Goal: Task Accomplishment & Management: Manage account settings

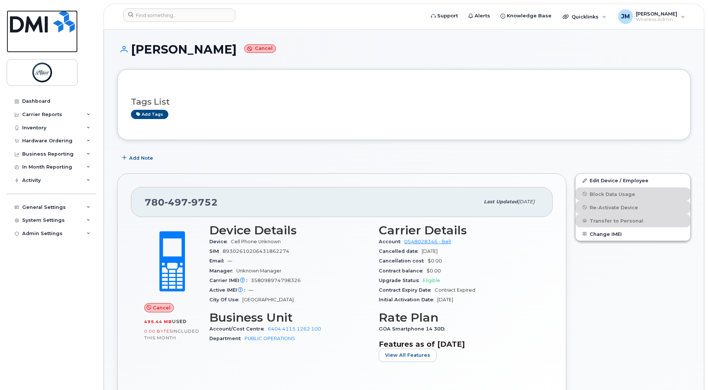
click at [45, 18] on img at bounding box center [42, 21] width 65 height 22
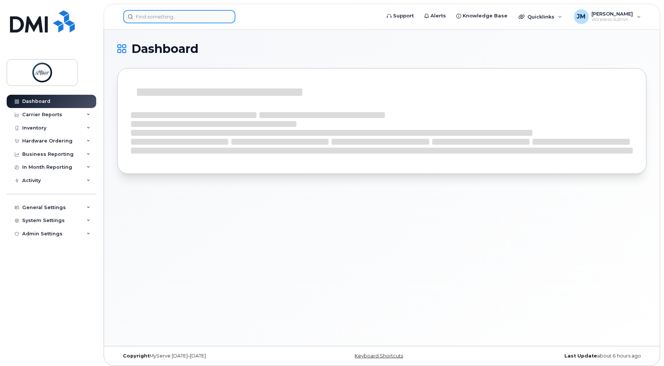
click at [166, 16] on input at bounding box center [179, 16] width 112 height 13
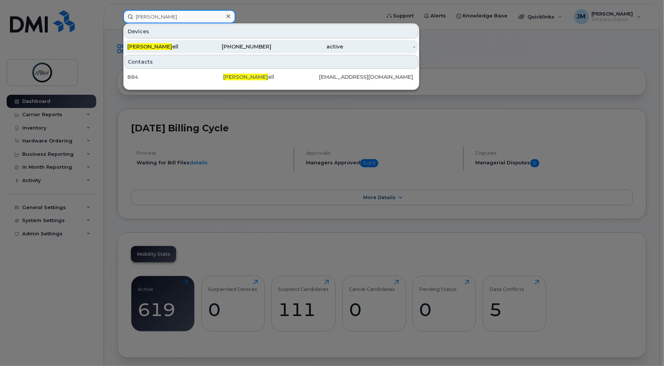
type input "steve farr"
click at [170, 49] on div "Steve Farr ell" at bounding box center [163, 46] width 72 height 7
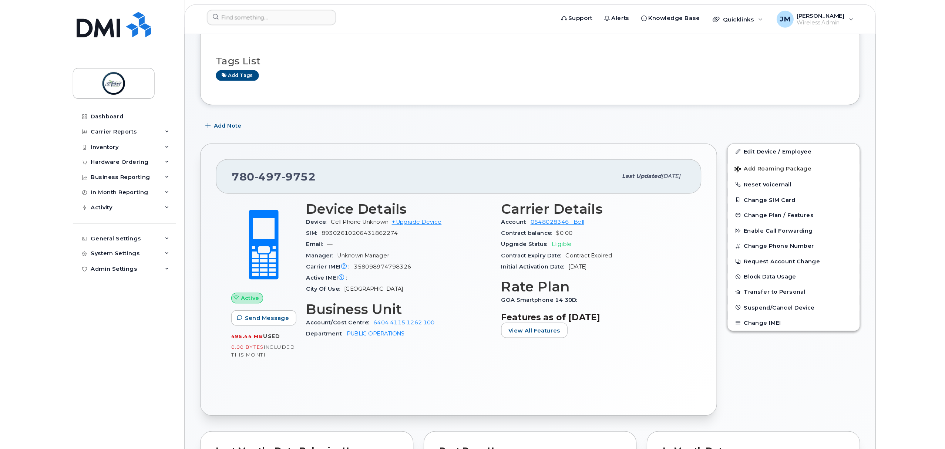
scroll to position [49, 0]
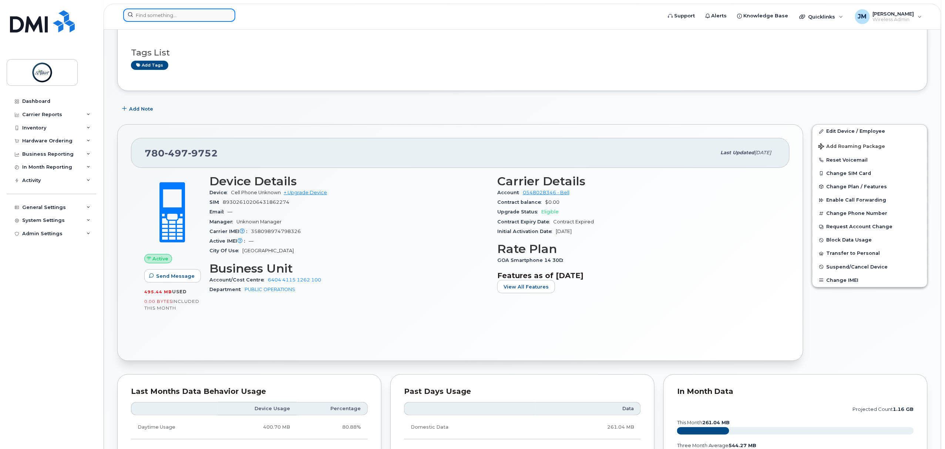
click at [178, 11] on input at bounding box center [179, 15] width 112 height 13
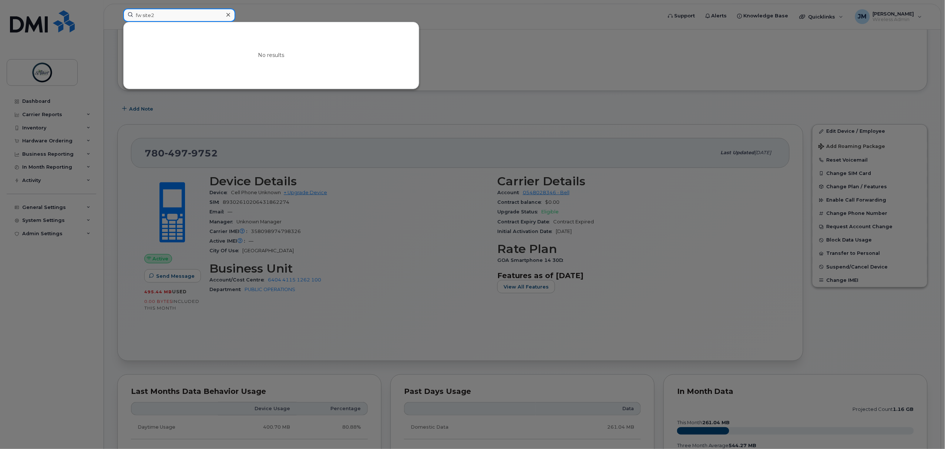
drag, startPoint x: 163, startPoint y: 8, endPoint x: 85, endPoint y: 5, distance: 78.2
click at [117, 9] on div "fw site2 No results" at bounding box center [390, 17] width 546 height 16
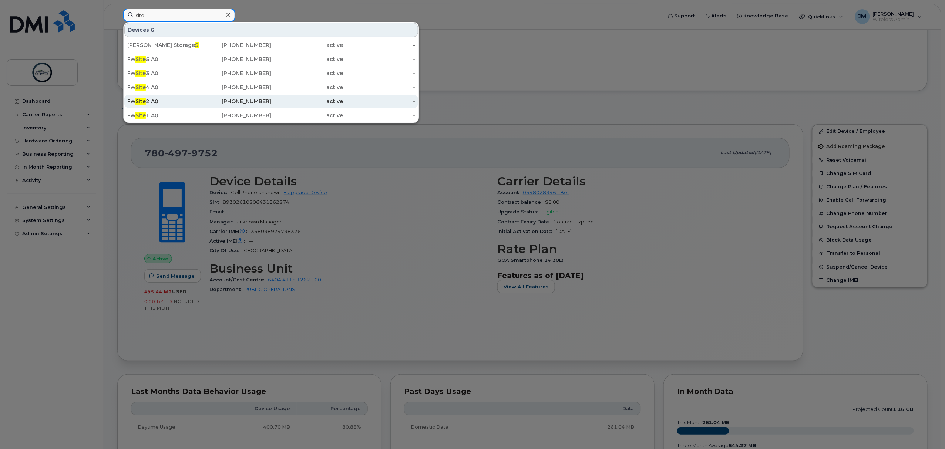
type input "site"
click at [173, 98] on div "Fw Site 2 A0" at bounding box center [163, 101] width 72 height 13
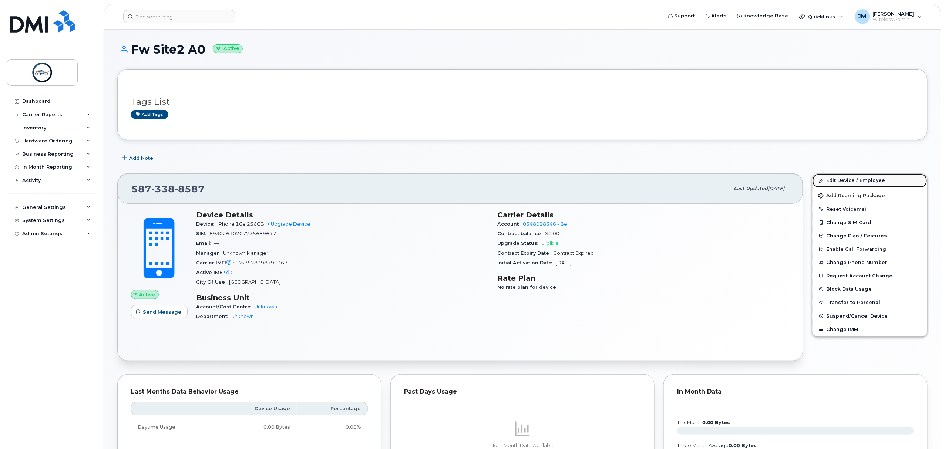
click at [865, 177] on link "Edit Device / Employee" at bounding box center [870, 180] width 115 height 13
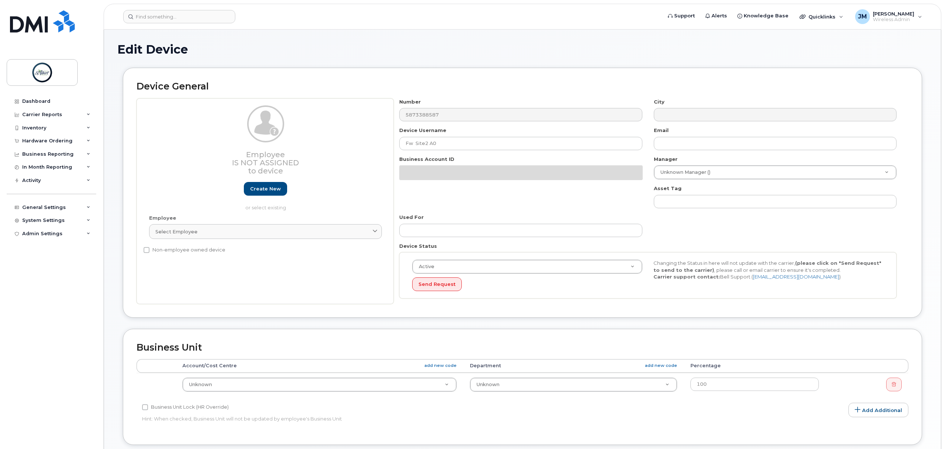
select select "10875379"
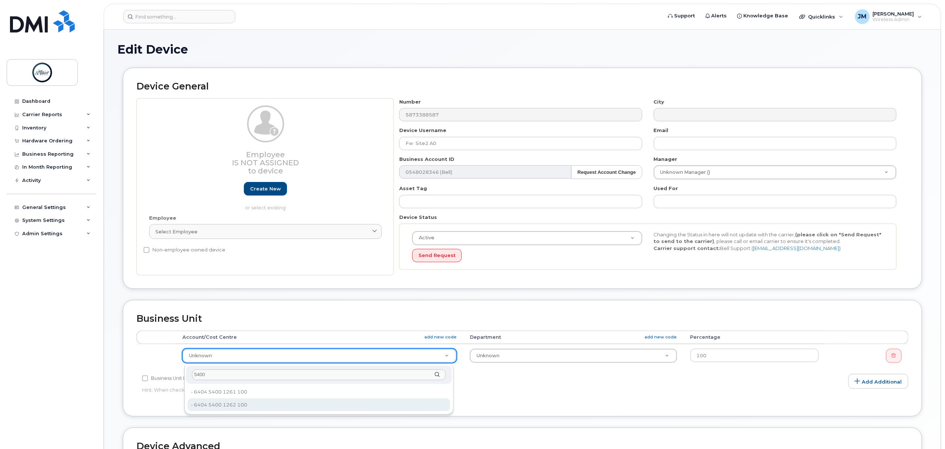
type input "5400"
type input "10875412"
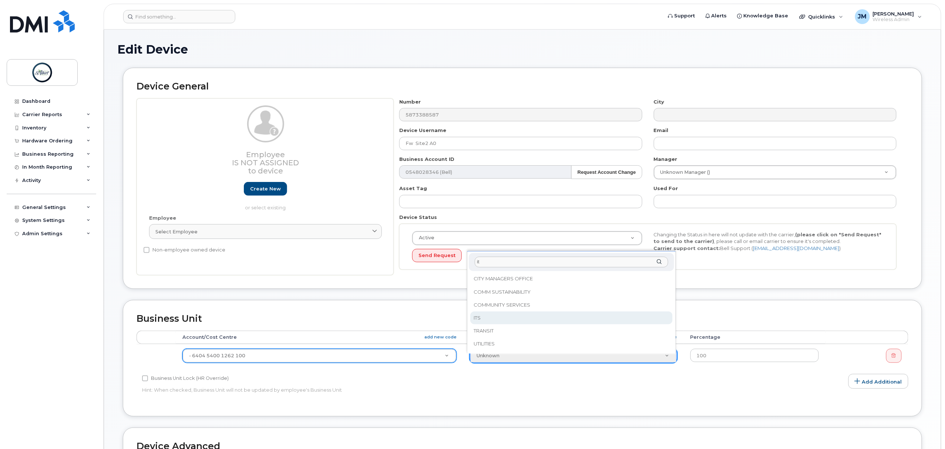
type input "it"
select select "10875415"
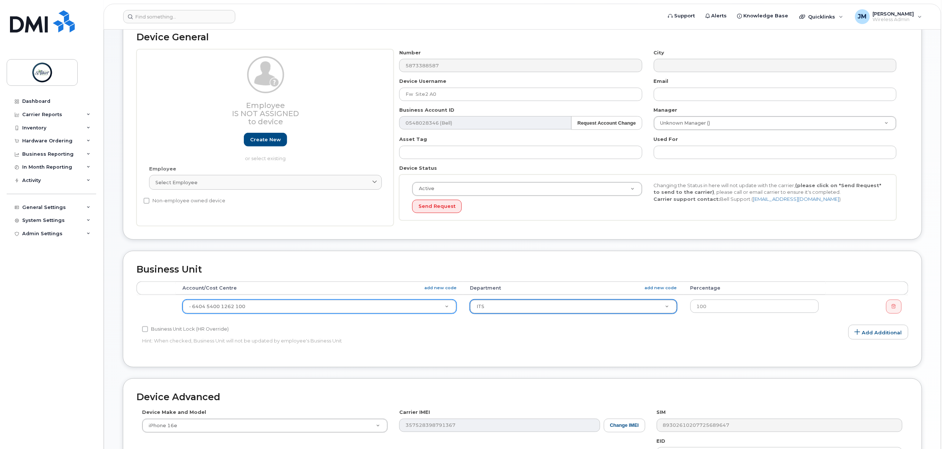
scroll to position [202, 0]
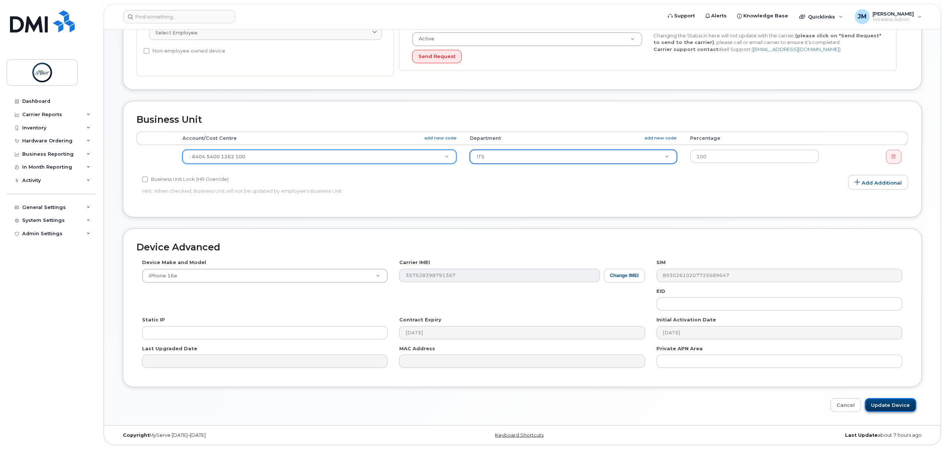
click at [882, 402] on input "Update Device" at bounding box center [890, 406] width 51 height 14
type input "Saving..."
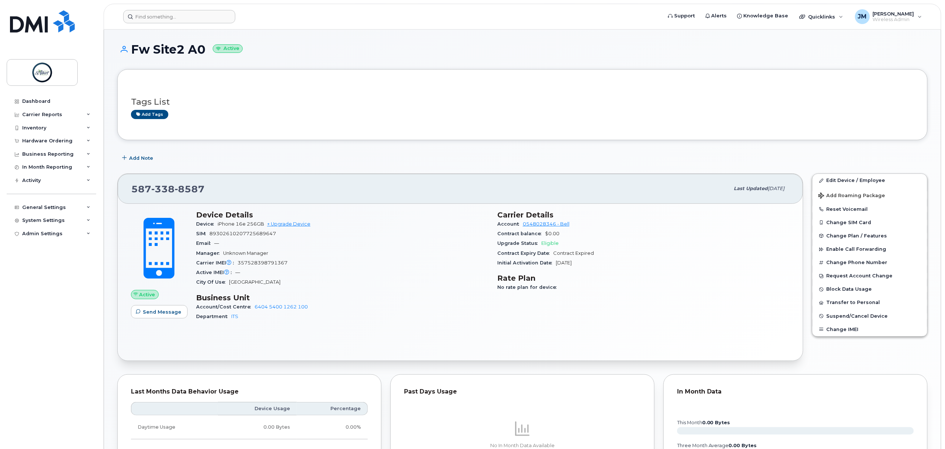
drag, startPoint x: 173, startPoint y: 7, endPoint x: 175, endPoint y: 19, distance: 11.2
click at [173, 18] on header "Support Alerts Knowledge Base Quicklinks Suspend / Cancel Device Change SIM Car…" at bounding box center [523, 17] width 838 height 26
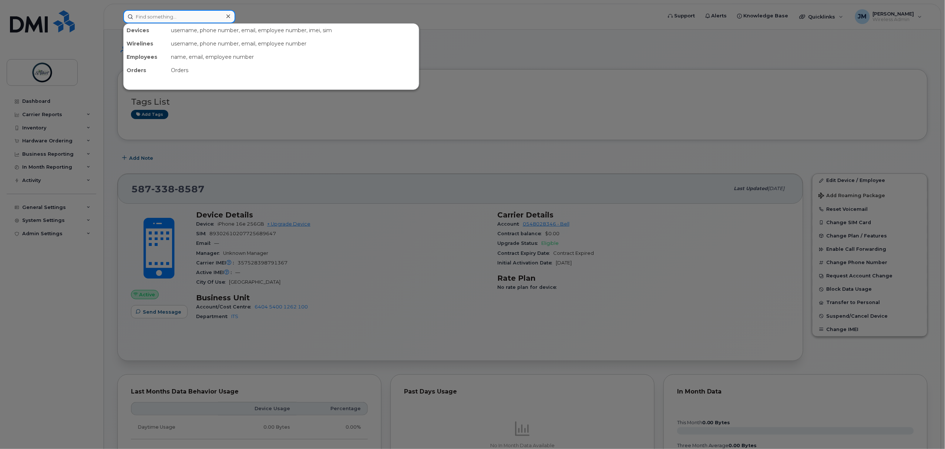
click at [175, 19] on input at bounding box center [179, 16] width 112 height 13
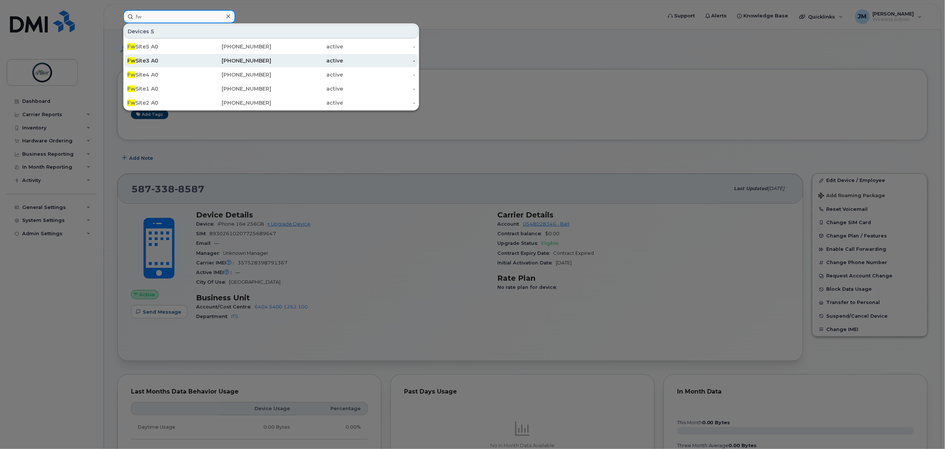
type input "fw"
click at [178, 56] on div "Fw Site3 A0" at bounding box center [163, 60] width 72 height 13
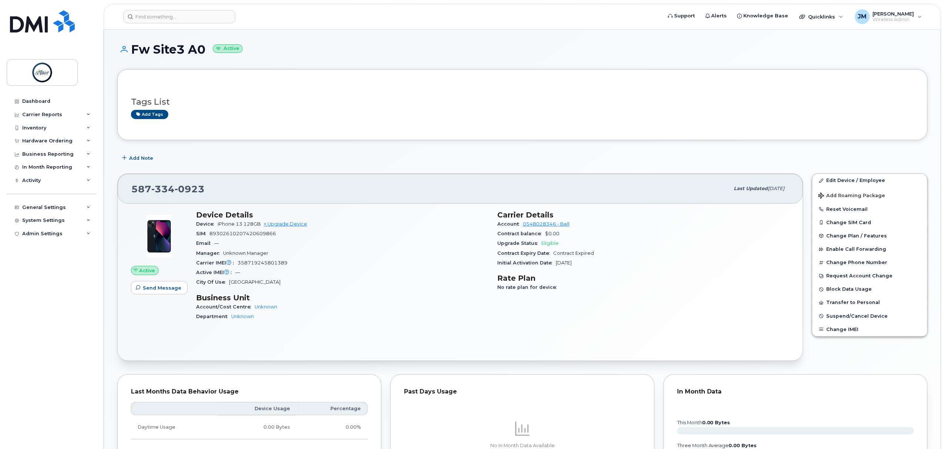
scroll to position [49, 0]
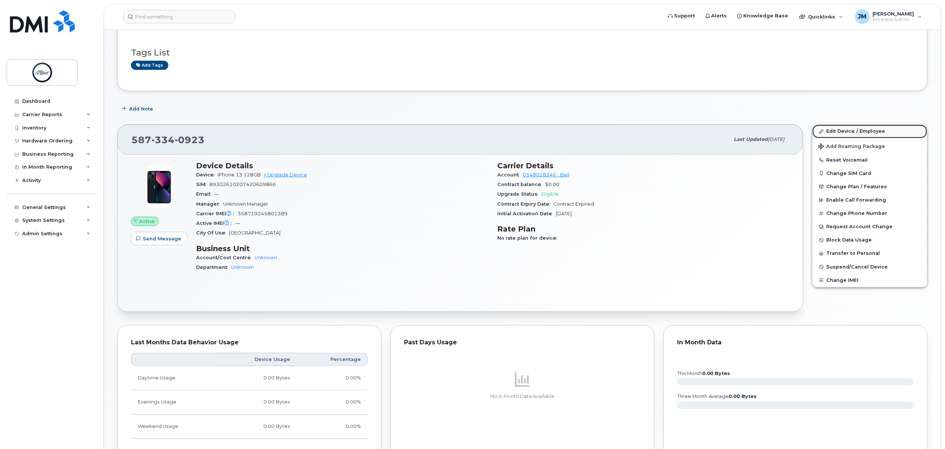
click at [856, 135] on link "Edit Device / Employee" at bounding box center [870, 131] width 115 height 13
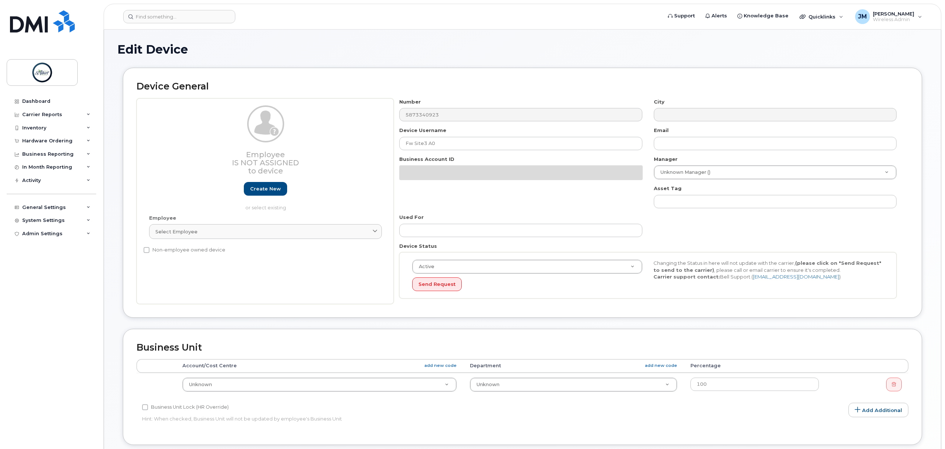
select select "10875379"
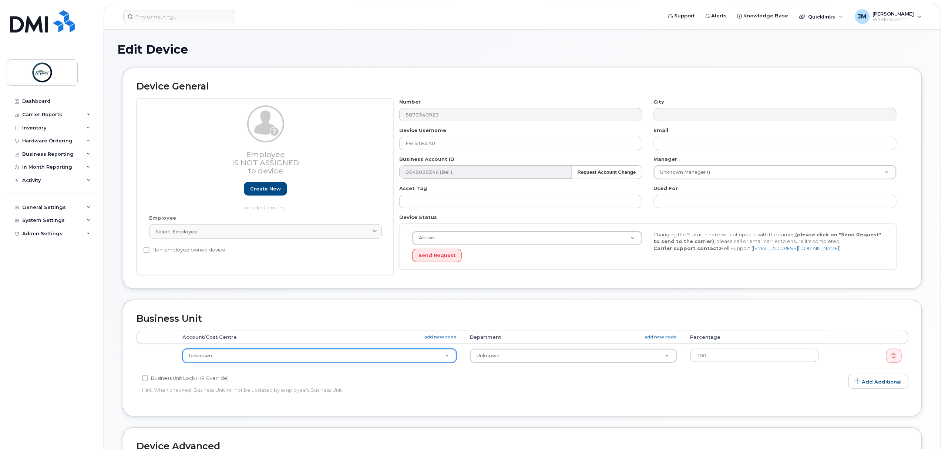
click at [319, 363] on div "Unknown" at bounding box center [319, 356] width 274 height 14
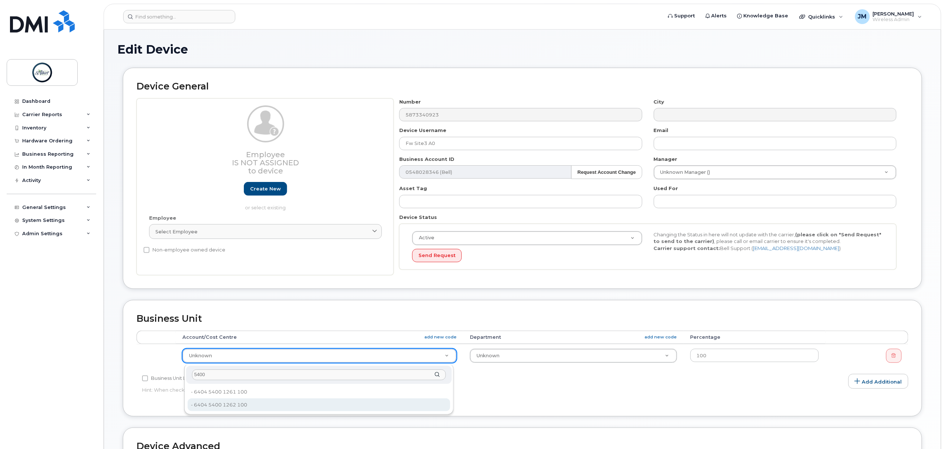
type input "5400"
type input "10875412"
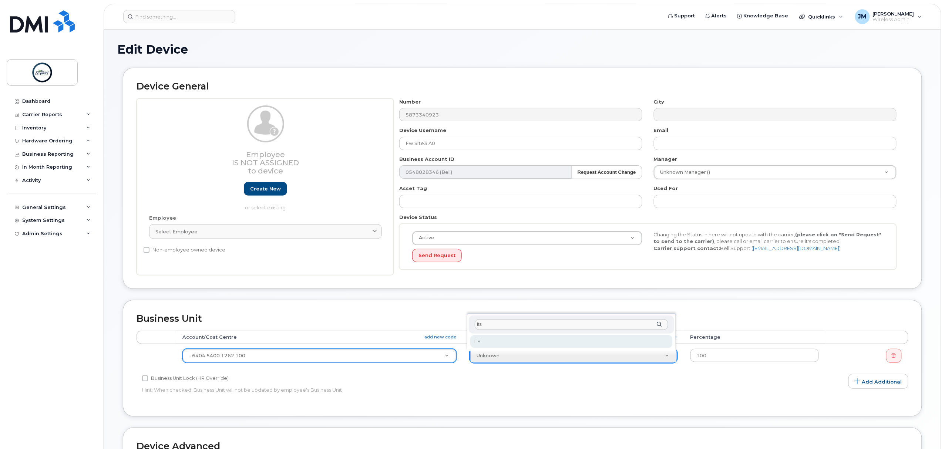
type input "its"
select select "10875415"
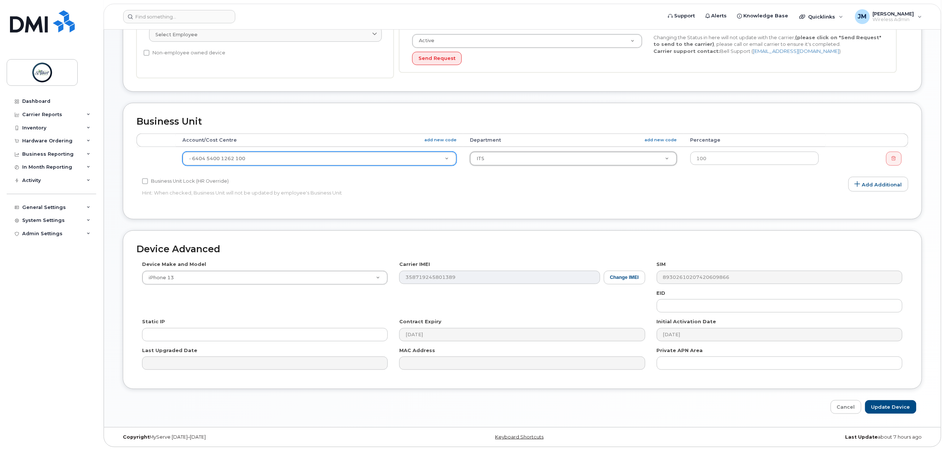
scroll to position [202, 0]
click at [895, 405] on input "Update Device" at bounding box center [890, 406] width 51 height 14
type input "Saving..."
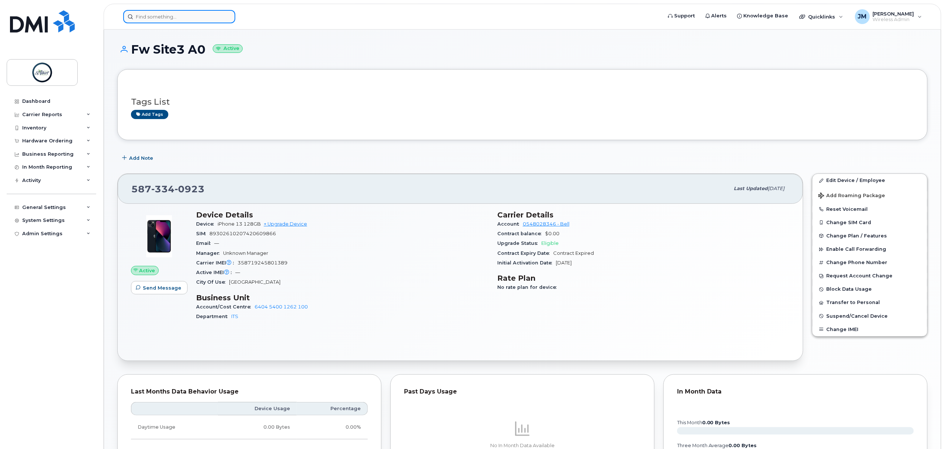
click at [161, 20] on input at bounding box center [179, 16] width 112 height 13
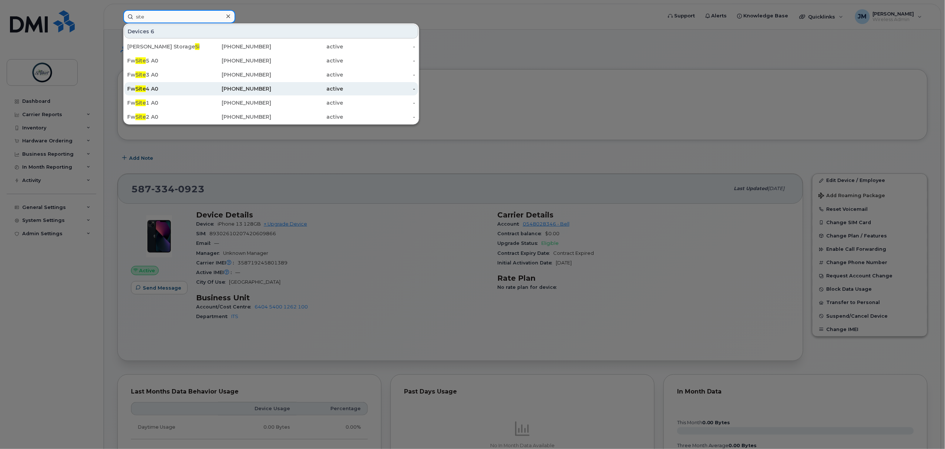
type input "site"
click at [172, 88] on div "Fw Site 4 A0" at bounding box center [163, 88] width 72 height 7
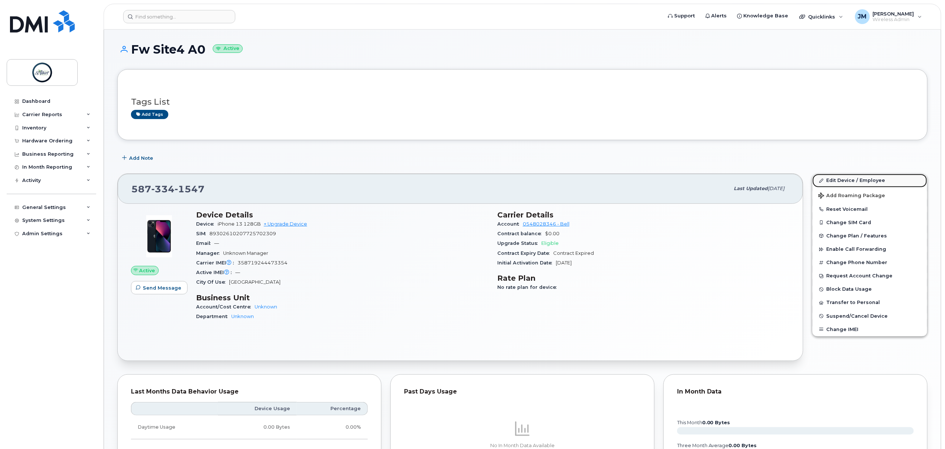
click at [849, 180] on link "Edit Device / Employee" at bounding box center [870, 180] width 115 height 13
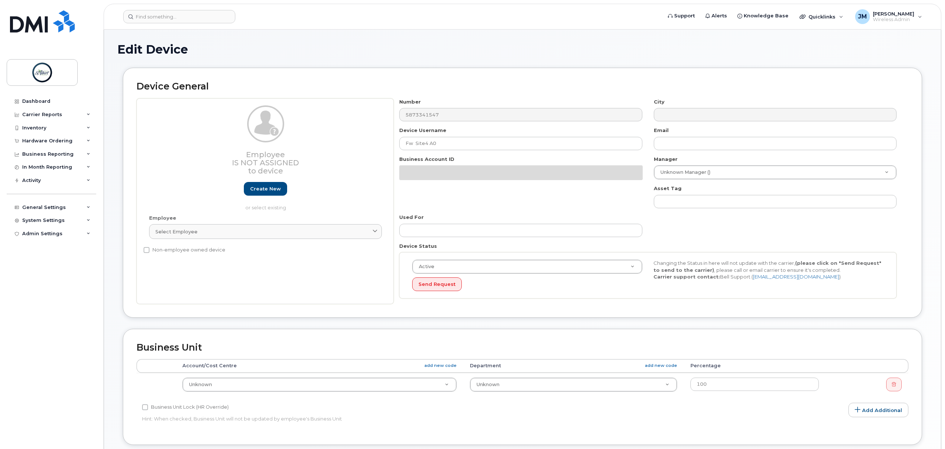
select select "10875379"
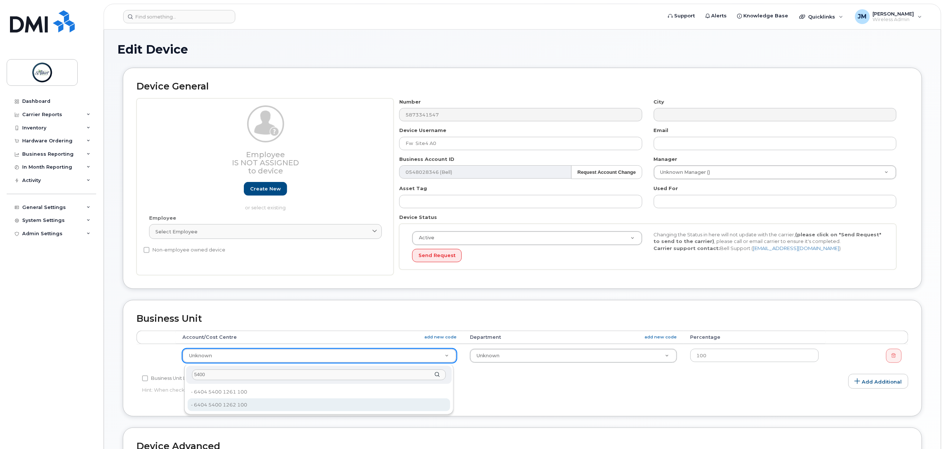
type input "5400"
type input "10875412"
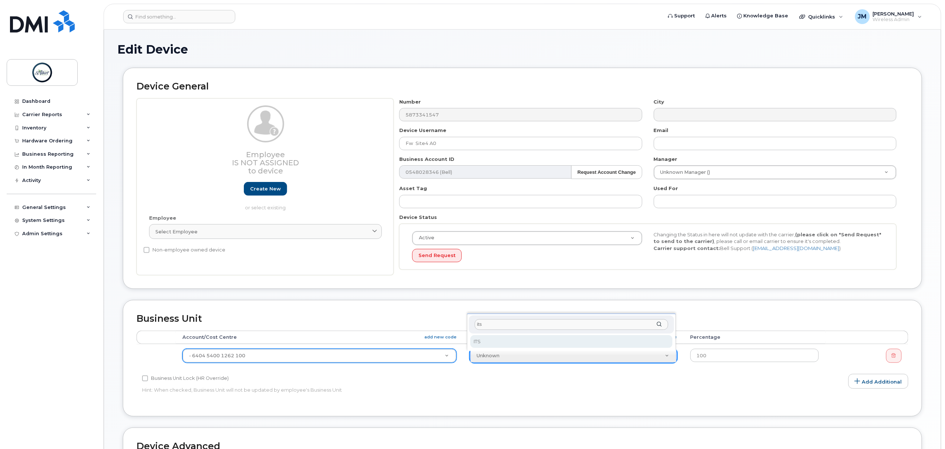
type input "its"
select select "10875415"
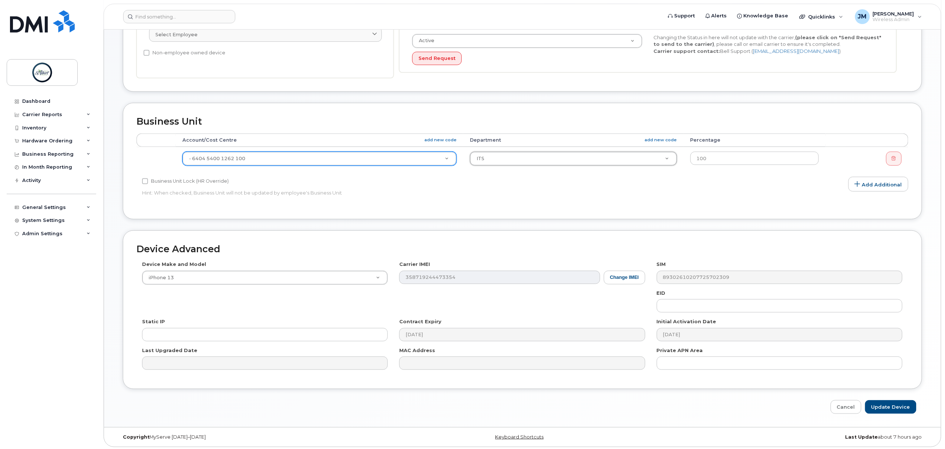
scroll to position [202, 0]
click at [891, 412] on div "Edit Device Device General Employee Is not assigned to device Create new or sel…" at bounding box center [522, 127] width 837 height 595
click at [889, 406] on input "Update Device" at bounding box center [890, 406] width 51 height 14
type input "Saving..."
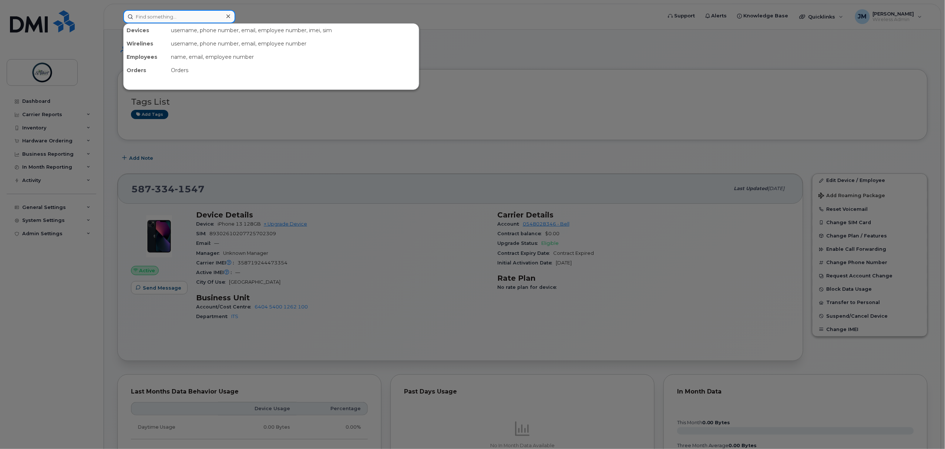
click at [158, 21] on input at bounding box center [179, 16] width 112 height 13
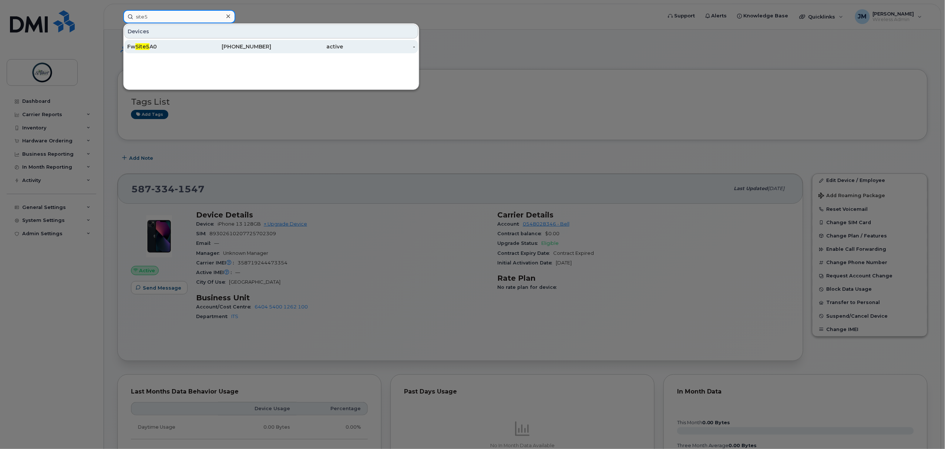
type input "site5"
click at [177, 42] on div "Fw Site5 A0" at bounding box center [163, 46] width 72 height 13
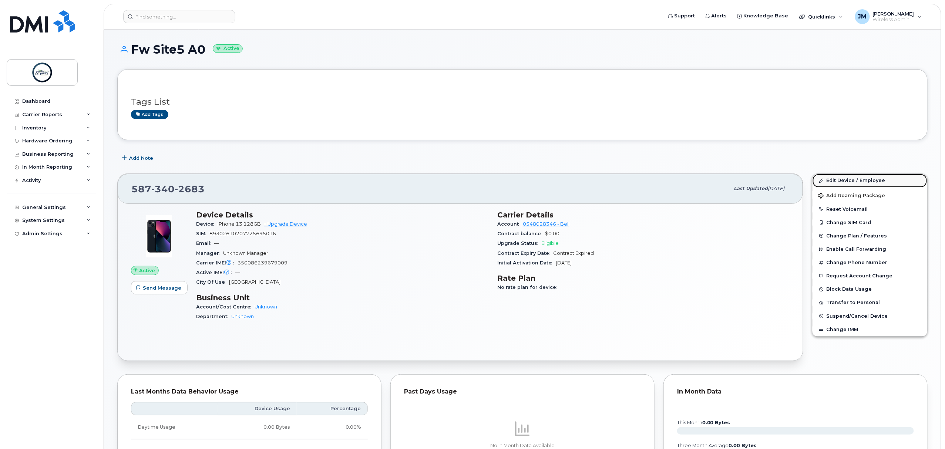
click at [883, 180] on link "Edit Device / Employee" at bounding box center [870, 180] width 115 height 13
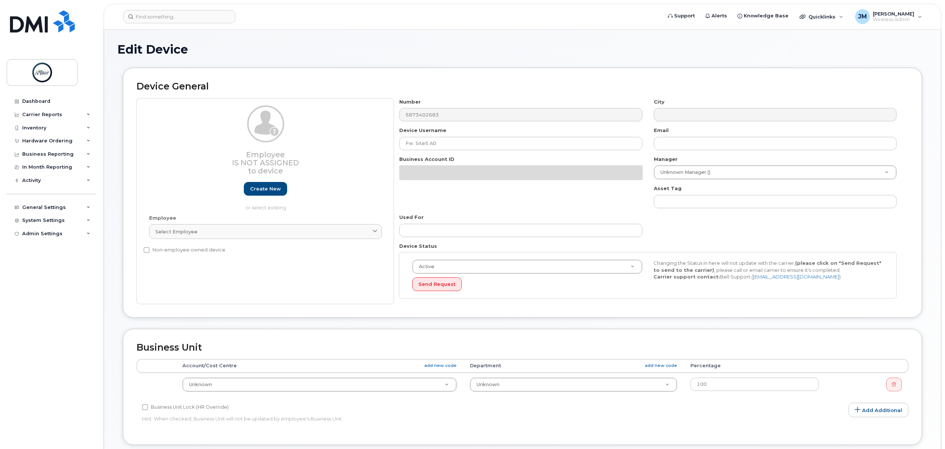
select select "10875379"
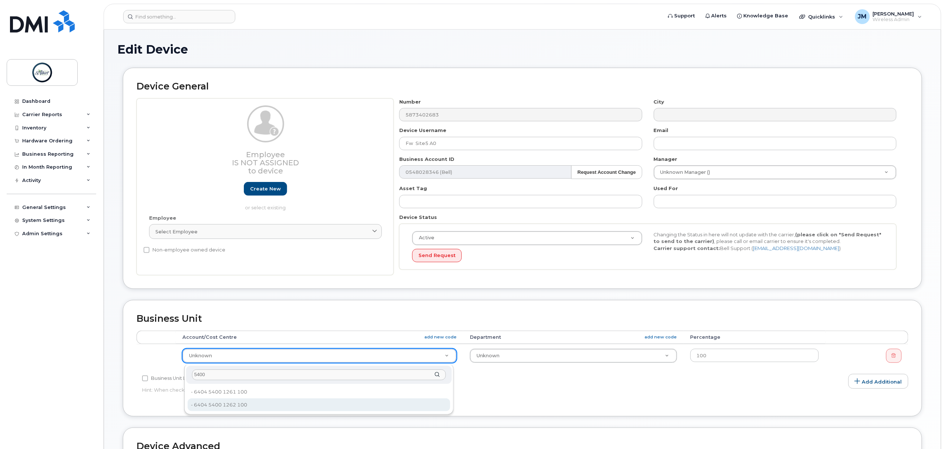
type input "5400"
type input "10875412"
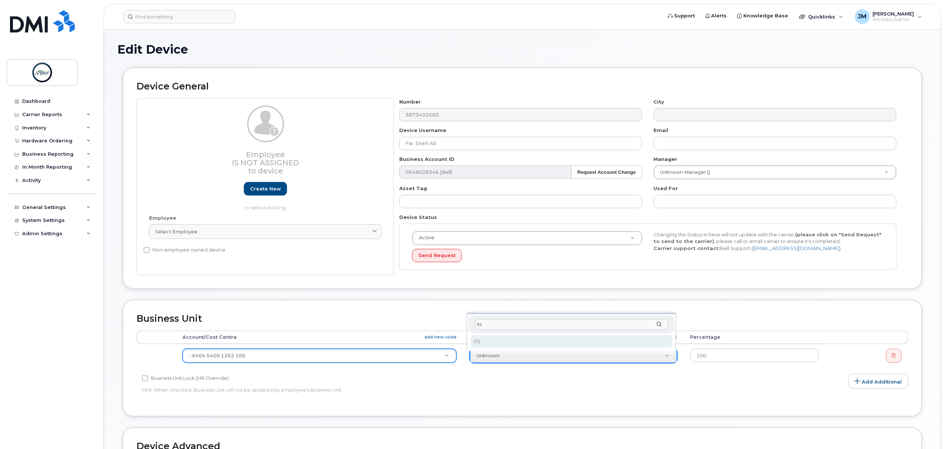
type input "its"
select select "10875415"
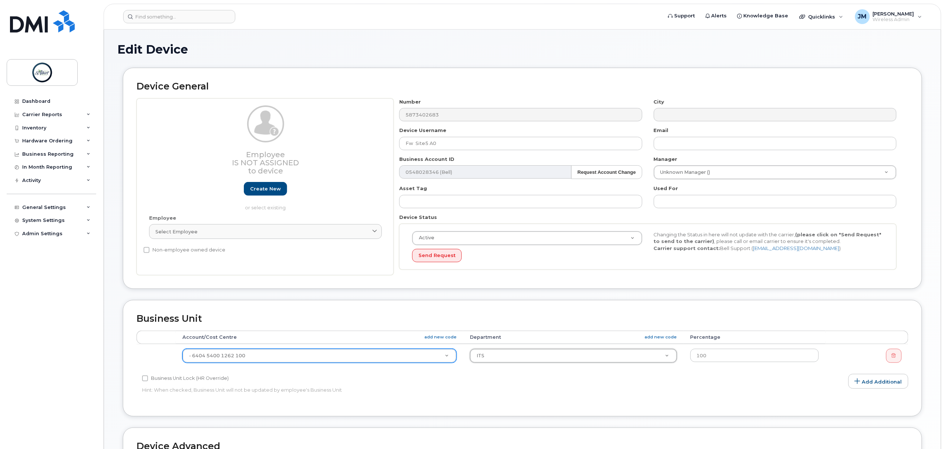
scroll to position [202, 0]
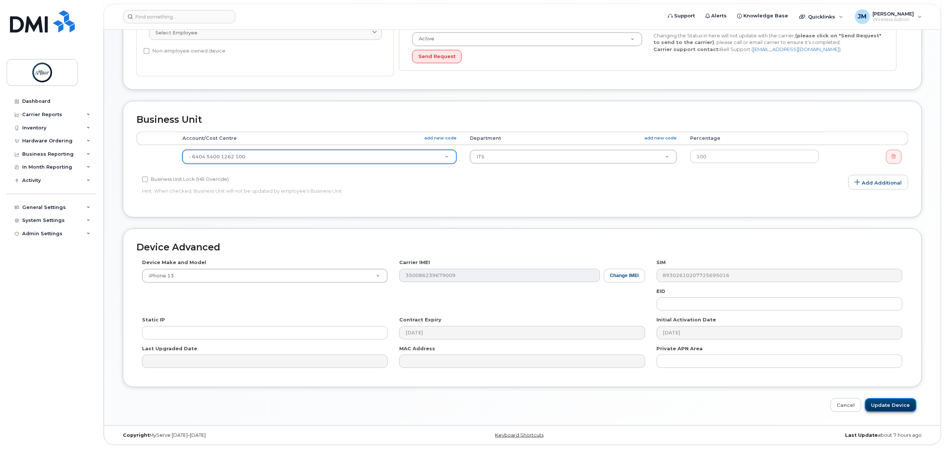
click at [901, 404] on input "Update Device" at bounding box center [890, 406] width 51 height 14
type input "Saving..."
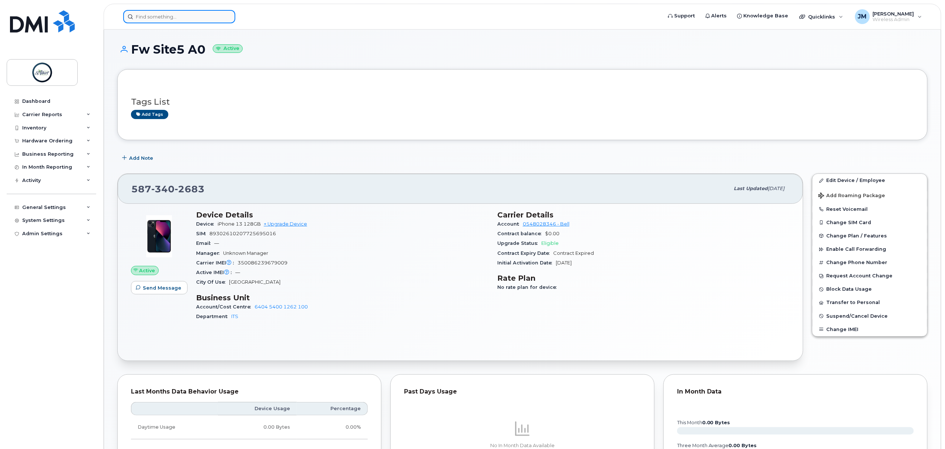
click at [160, 13] on input at bounding box center [179, 16] width 112 height 13
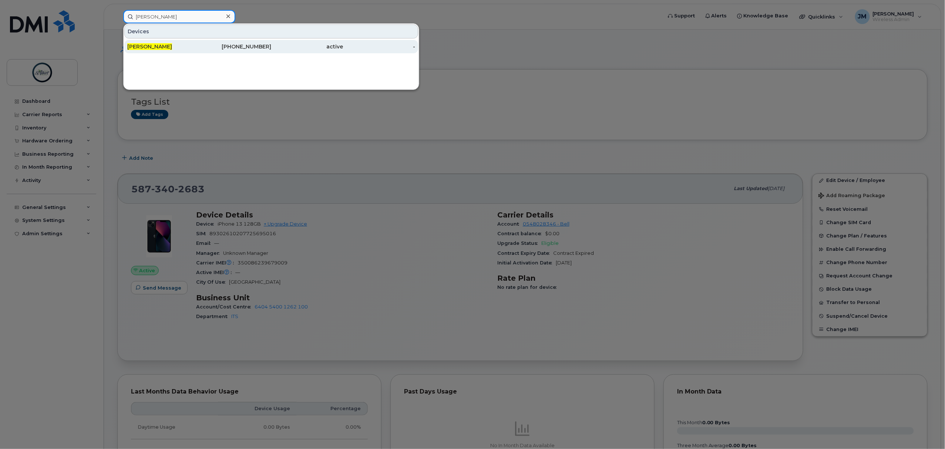
type input "judy grant"
click at [197, 49] on div "Judy Grant" at bounding box center [163, 46] width 72 height 7
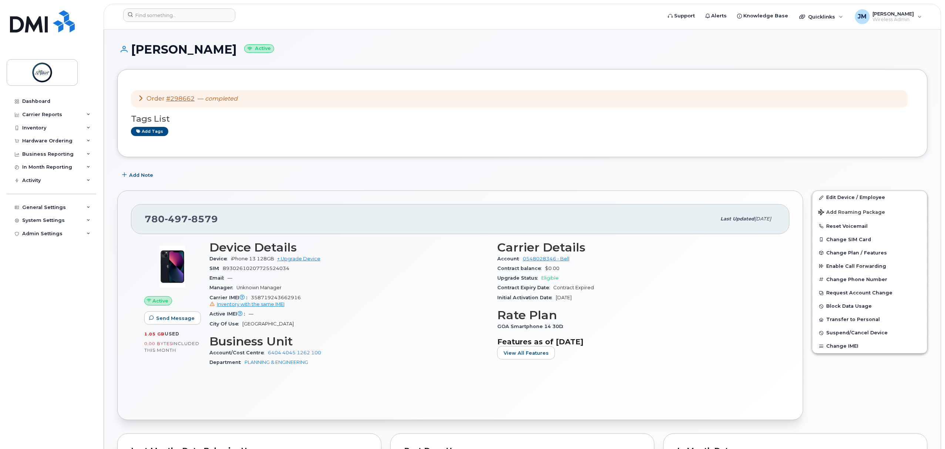
click at [560, 79] on div "Order #298662 — completed Tags List Add tags" at bounding box center [522, 113] width 811 height 88
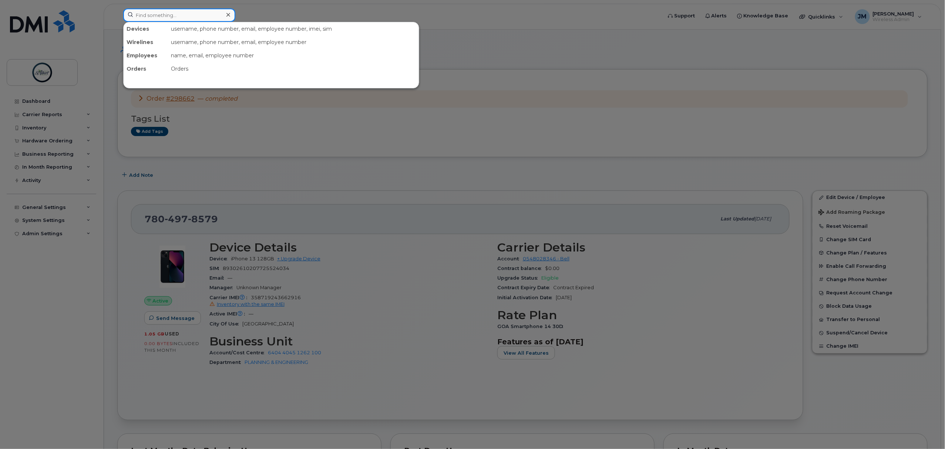
click at [163, 15] on input at bounding box center [179, 15] width 112 height 13
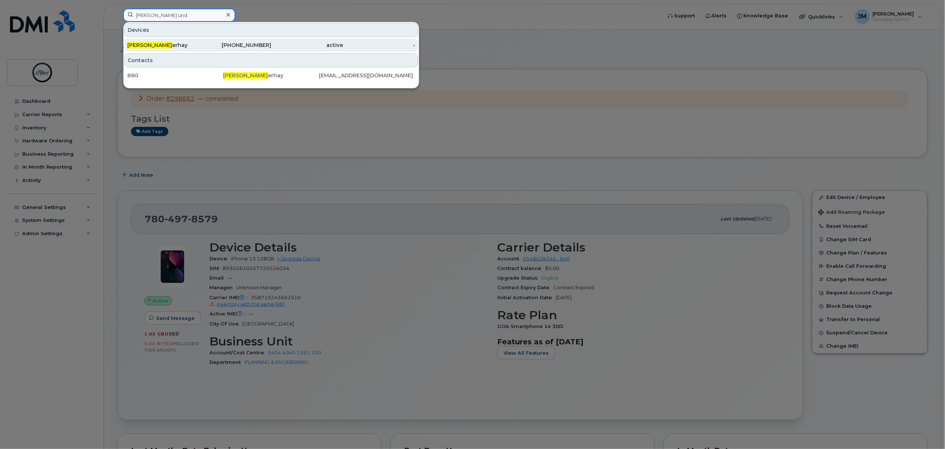
type input "stephen und"
click at [191, 41] on div "Stephen Und erhay" at bounding box center [163, 44] width 72 height 13
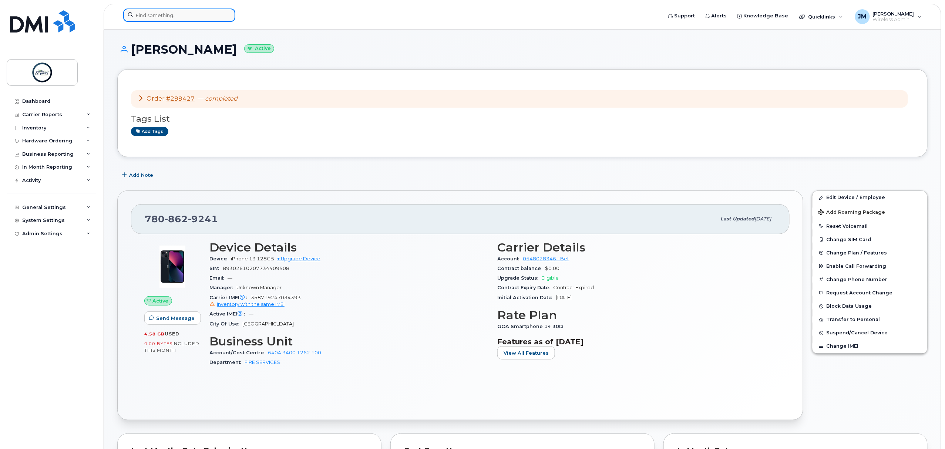
click at [169, 20] on input at bounding box center [179, 15] width 112 height 13
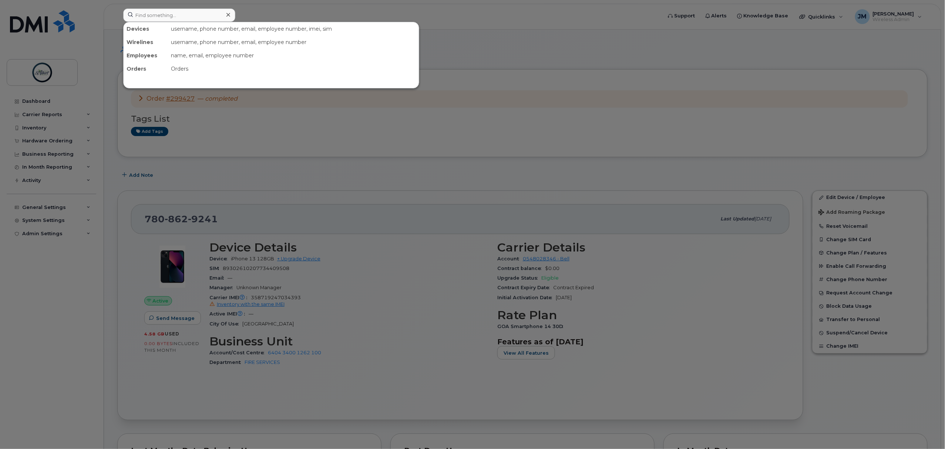
click at [414, 283] on div at bounding box center [472, 224] width 945 height 449
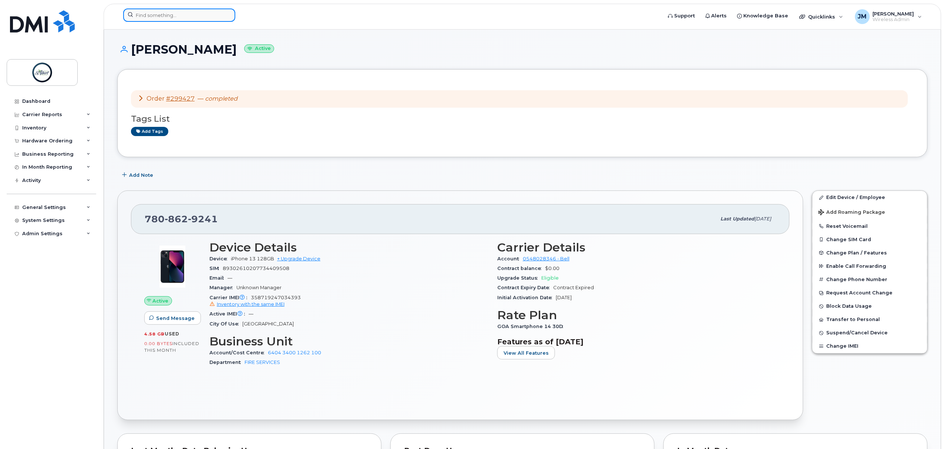
click at [165, 15] on input at bounding box center [179, 15] width 112 height 13
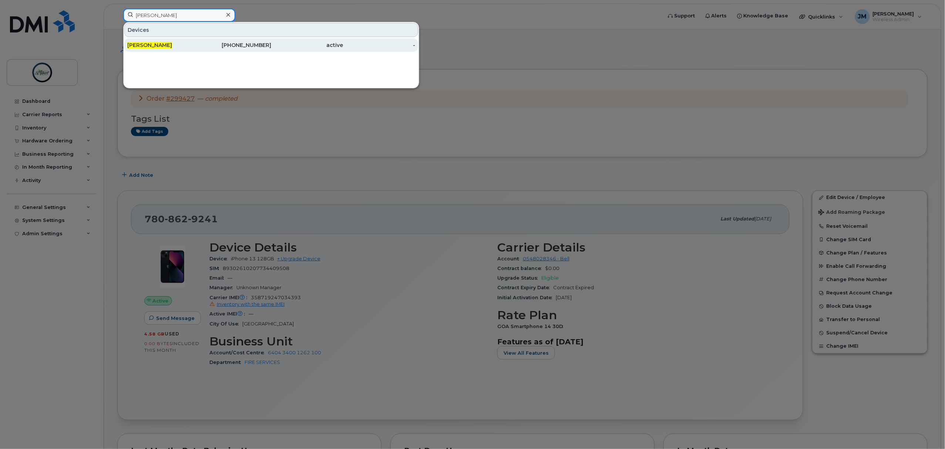
type input "[PERSON_NAME]"
click at [169, 44] on div "[PERSON_NAME]" at bounding box center [163, 44] width 72 height 7
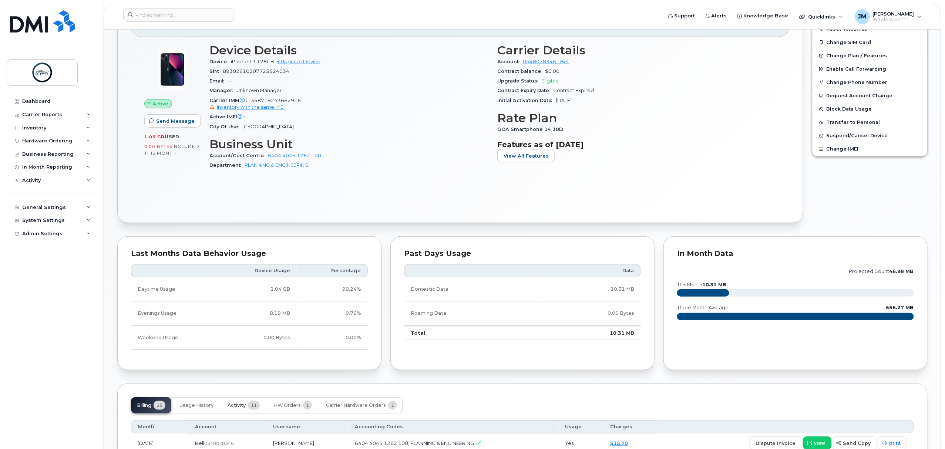
scroll to position [345, 0]
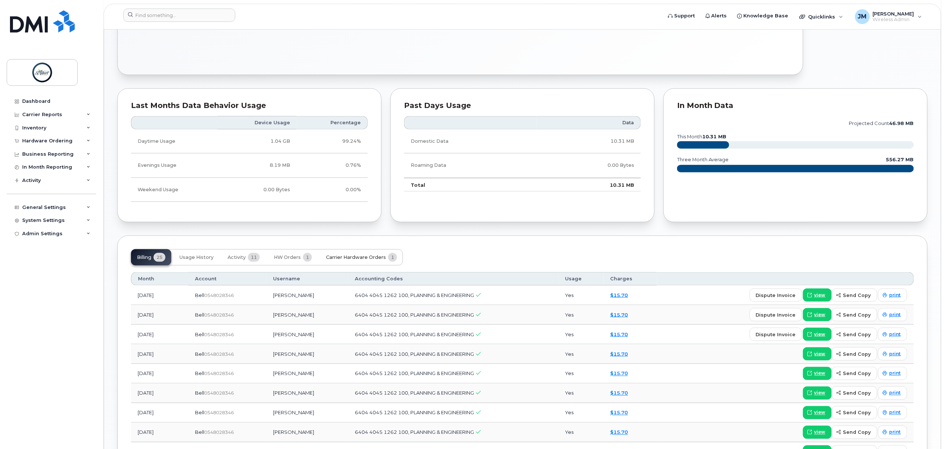
click at [352, 260] on span "Carrier Hardware Orders" at bounding box center [356, 258] width 60 height 6
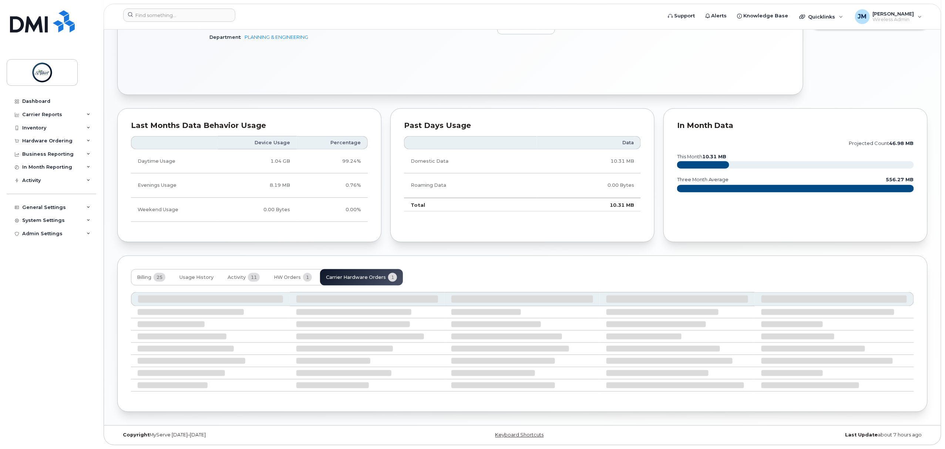
scroll to position [261, 0]
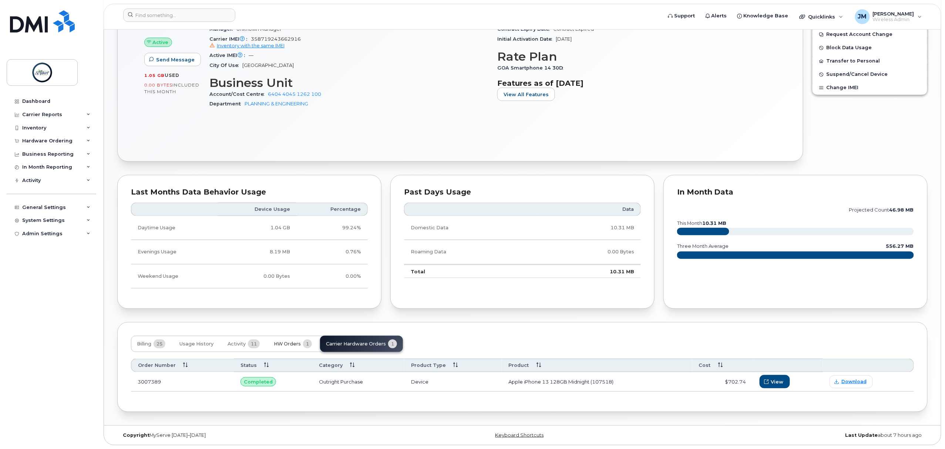
click at [301, 345] on span "HW Orders" at bounding box center [287, 344] width 27 height 6
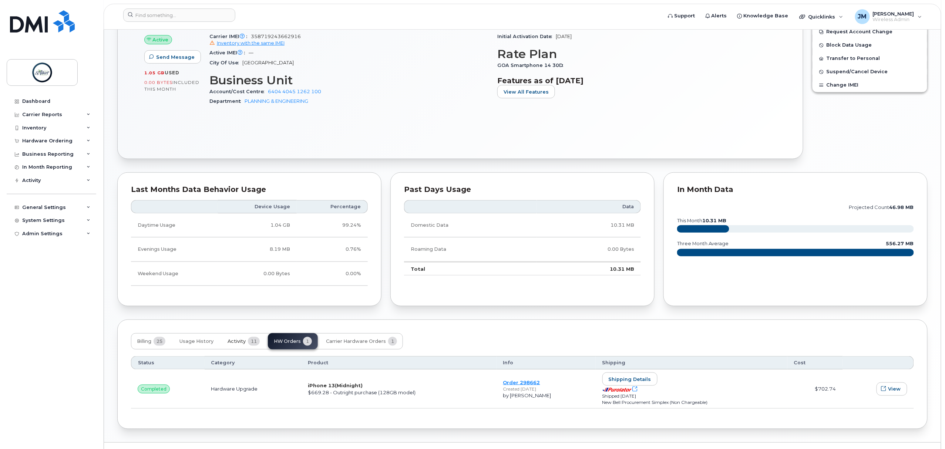
click at [240, 339] on button "Activity 11" at bounding box center [244, 341] width 44 height 16
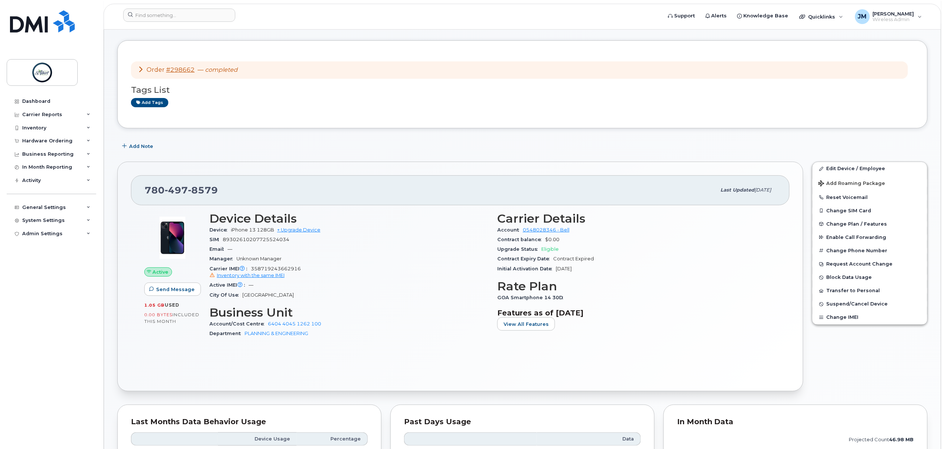
scroll to position [0, 0]
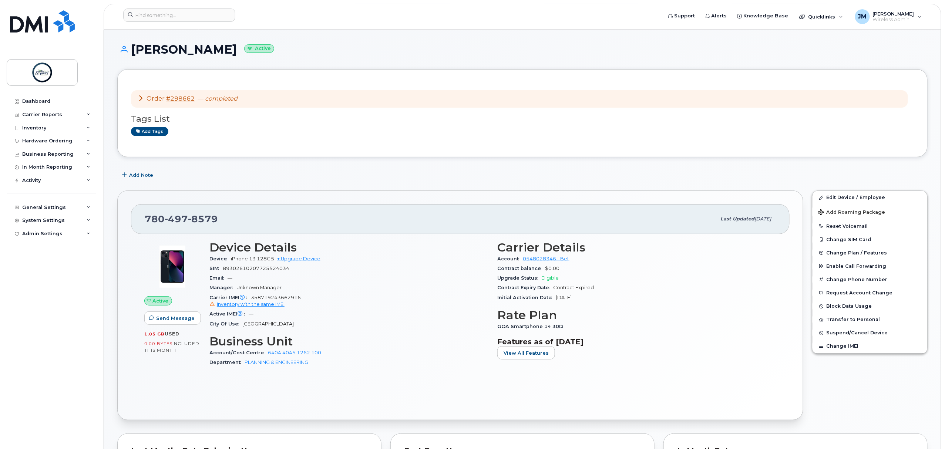
click at [172, 6] on header "Support Alerts Knowledge Base Quicklinks Suspend / Cancel Device Change SIM Car…" at bounding box center [523, 17] width 838 height 26
click at [171, 10] on input at bounding box center [179, 15] width 112 height 13
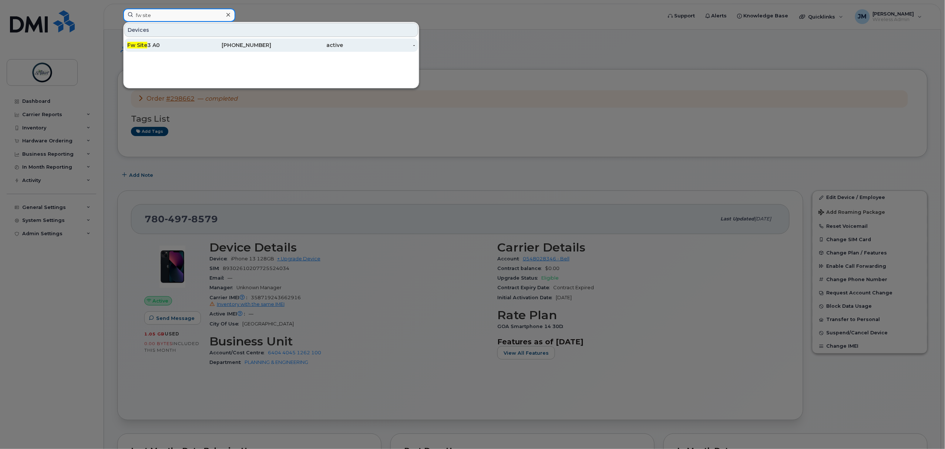
type input "fw site"
click at [148, 43] on div "Fw Site 3 A0" at bounding box center [163, 44] width 72 height 7
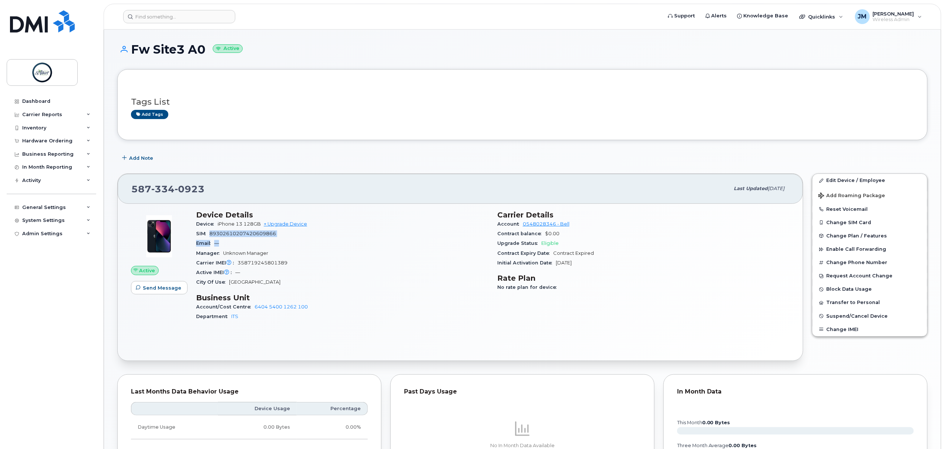
drag, startPoint x: 279, startPoint y: 240, endPoint x: 209, endPoint y: 234, distance: 70.2
click at [209, 234] on section "Device Details Device iPhone 13 128GB + Upgrade Device SIM [TECHNICAL_ID] Email…" at bounding box center [342, 249] width 292 height 77
click at [211, 232] on span "89302610207420609866" at bounding box center [242, 234] width 67 height 6
drag, startPoint x: 211, startPoint y: 232, endPoint x: 225, endPoint y: 233, distance: 14.8
click at [225, 233] on span "89302610207420609866" at bounding box center [242, 234] width 67 height 6
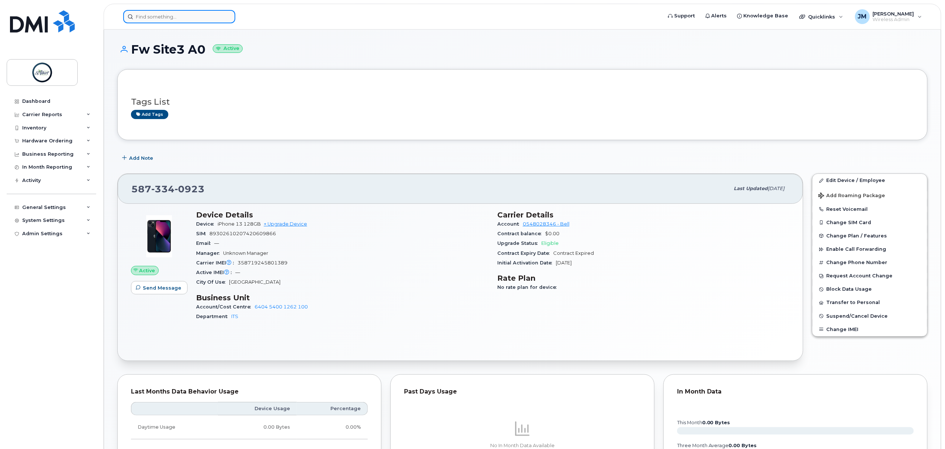
click at [162, 18] on input at bounding box center [179, 16] width 112 height 13
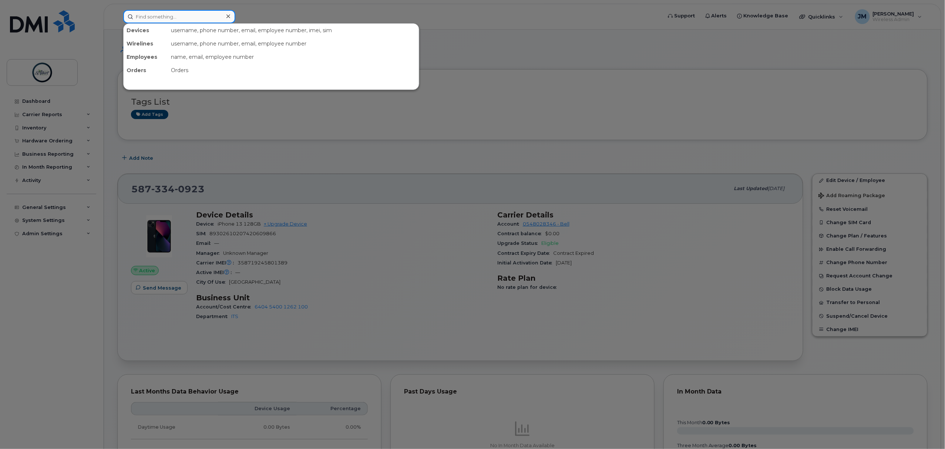
paste input "89302610207420609866"
type input "89302610207420609866"
drag, startPoint x: 181, startPoint y: 14, endPoint x: 52, endPoint y: 14, distance: 129.2
click at [117, 13] on div "89302610207420609866 Devices Fw Site3 A0 587-334-0923 active -" at bounding box center [390, 16] width 546 height 13
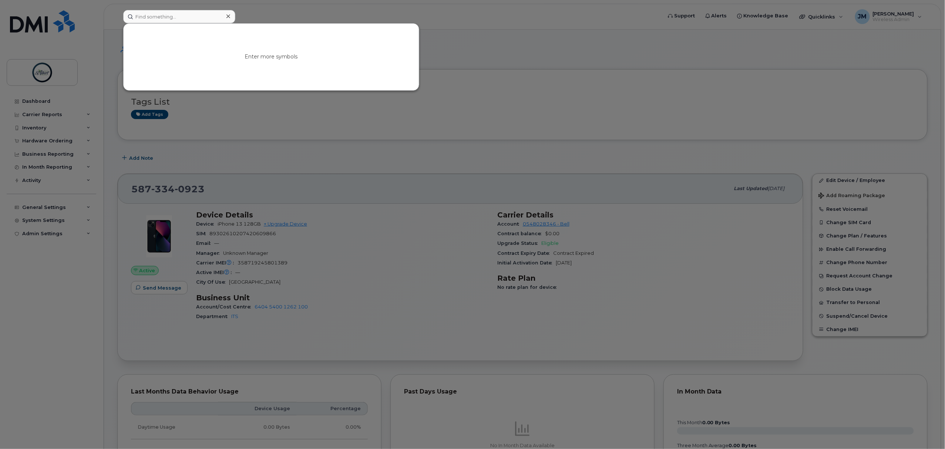
click at [532, 74] on div at bounding box center [472, 224] width 945 height 449
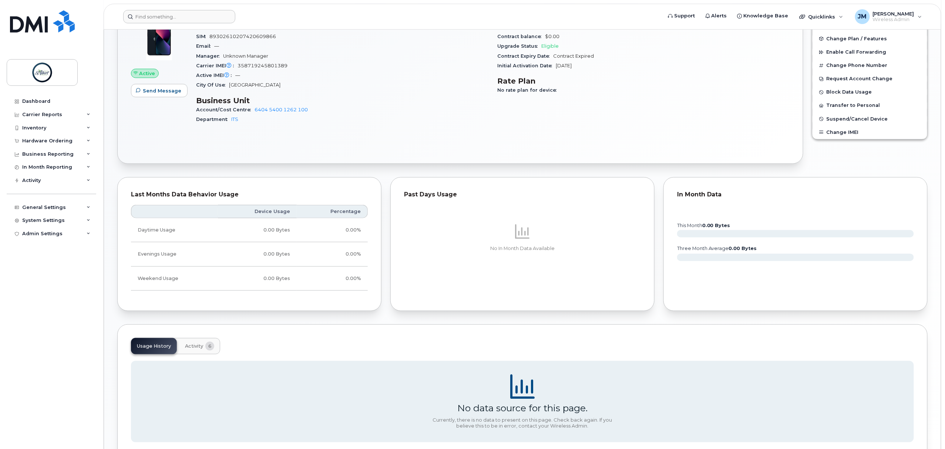
scroll to position [250, 0]
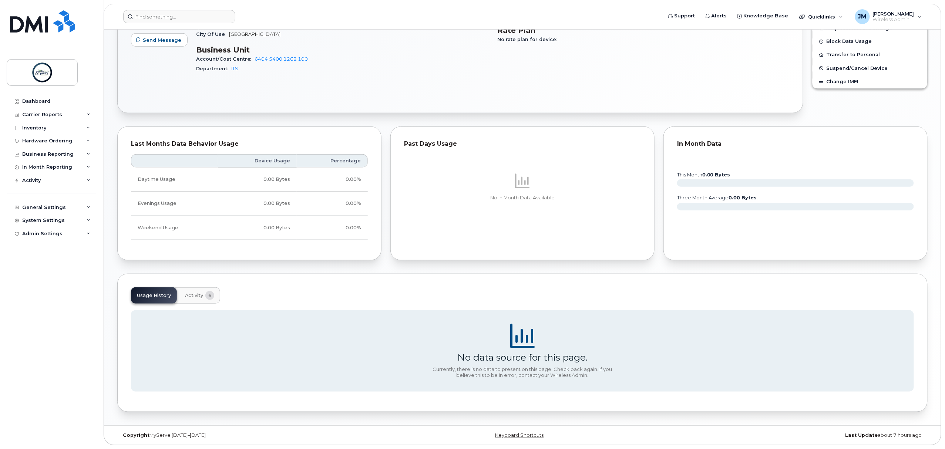
click at [197, 293] on span "Activity" at bounding box center [194, 296] width 18 height 6
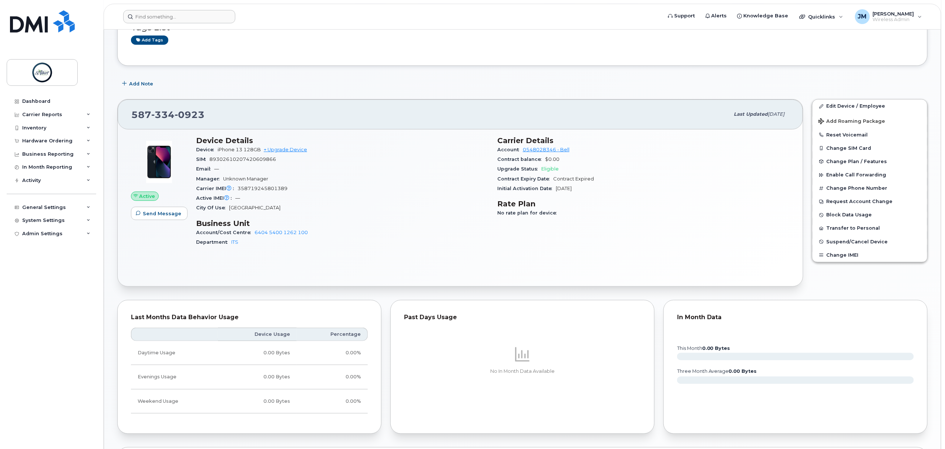
scroll to position [0, 0]
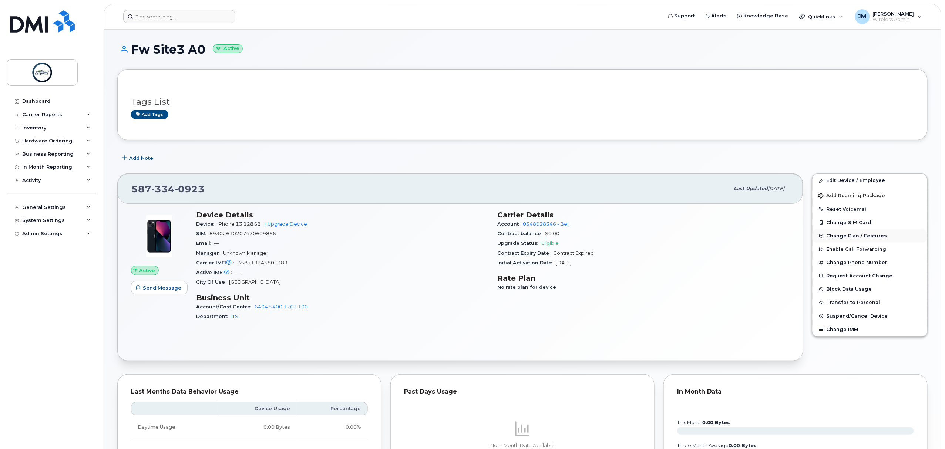
click at [858, 240] on button "Change Plan / Features" at bounding box center [870, 235] width 115 height 13
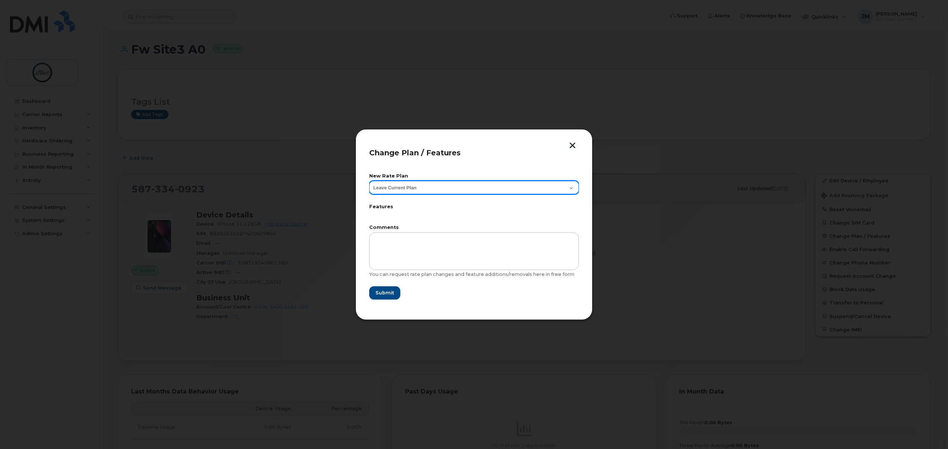
click at [460, 186] on select "Leave Current Plan GOA Smartphone 14 30D GOA Unlimited Smartphone 14" at bounding box center [473, 187] width 209 height 13
click at [459, 188] on select "Leave Current Plan GOA Smartphone 14 30D GOA Unlimited Smartphone 14" at bounding box center [473, 187] width 209 height 13
click at [569, 151] on header "Change Plan / Features" at bounding box center [473, 155] width 209 height 24
click at [572, 145] on button "button" at bounding box center [572, 147] width 11 height 8
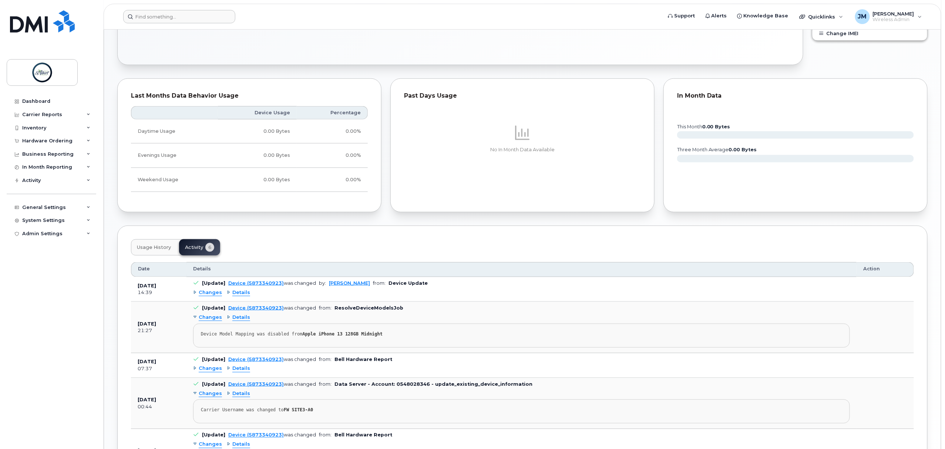
scroll to position [49, 0]
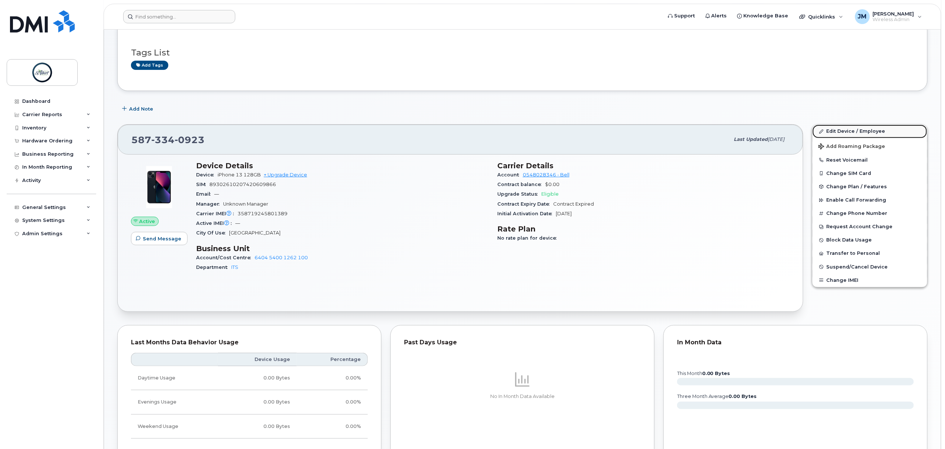
click at [844, 135] on link "Edit Device / Employee" at bounding box center [870, 131] width 115 height 13
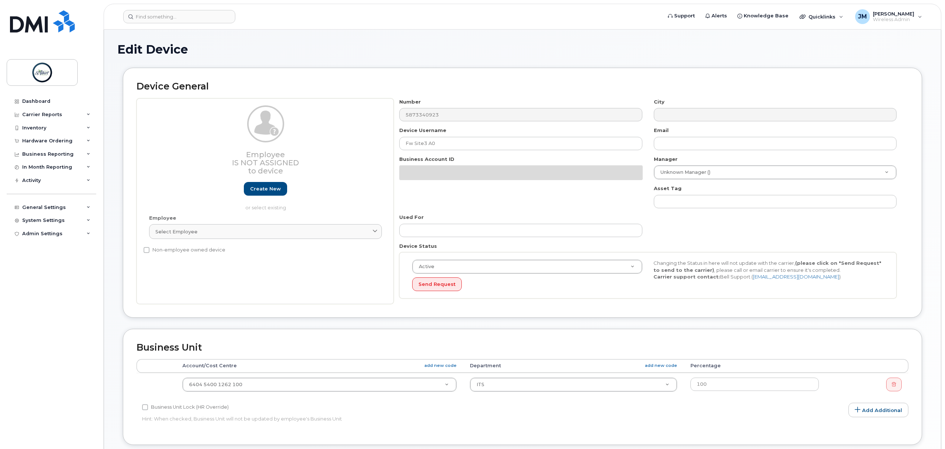
select select "10875415"
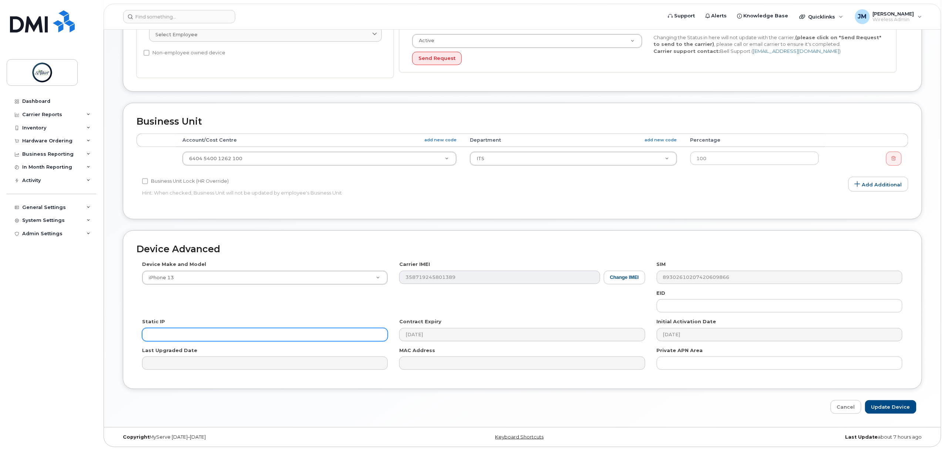
scroll to position [202, 0]
click at [197, 331] on input "text" at bounding box center [265, 332] width 246 height 13
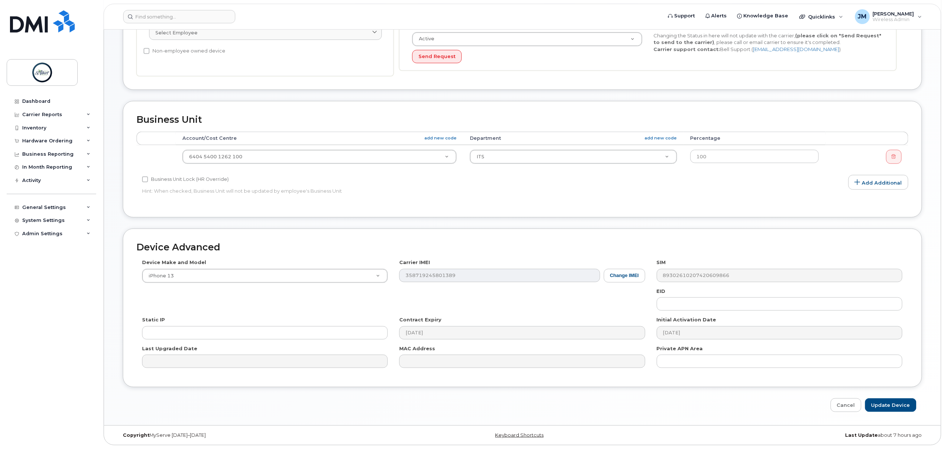
click at [855, 413] on div "Edit Device Device General Employee Is not assigned to device Create new or sel…" at bounding box center [522, 127] width 837 height 595
click at [849, 408] on link "Cancel" at bounding box center [846, 406] width 31 height 14
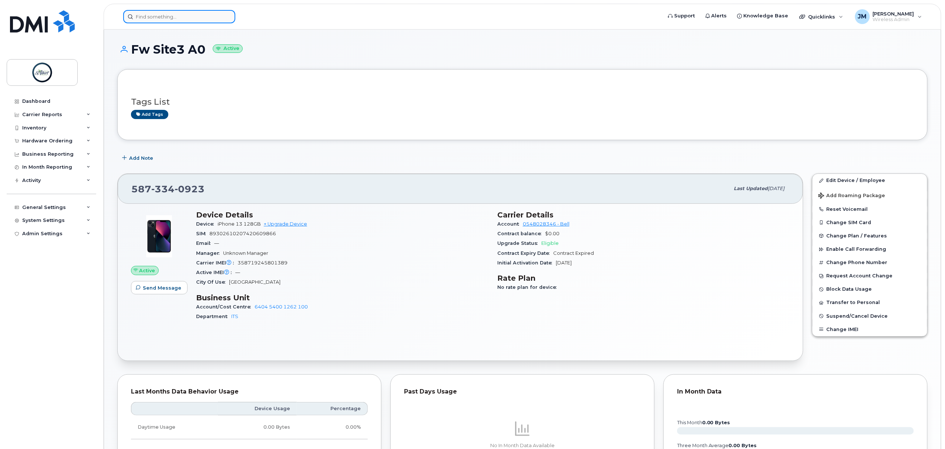
click at [171, 15] on input at bounding box center [179, 16] width 112 height 13
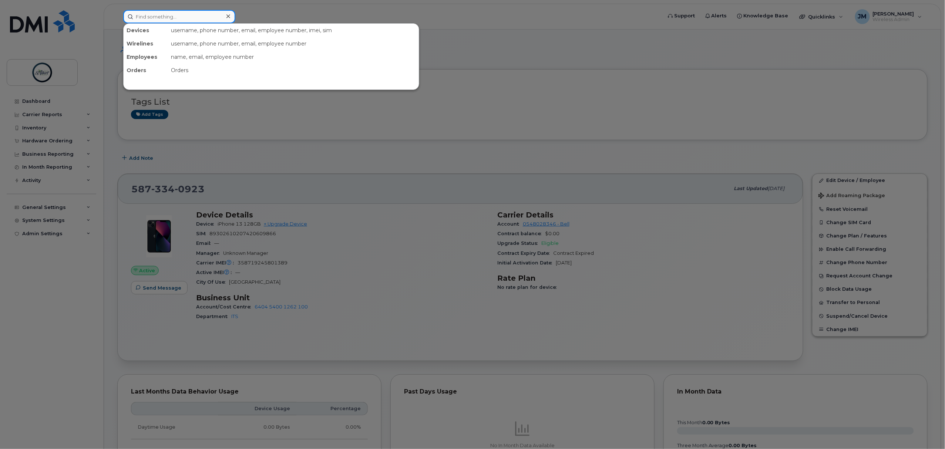
click at [169, 14] on input at bounding box center [179, 16] width 112 height 13
click at [155, 16] on input at bounding box center [179, 16] width 112 height 13
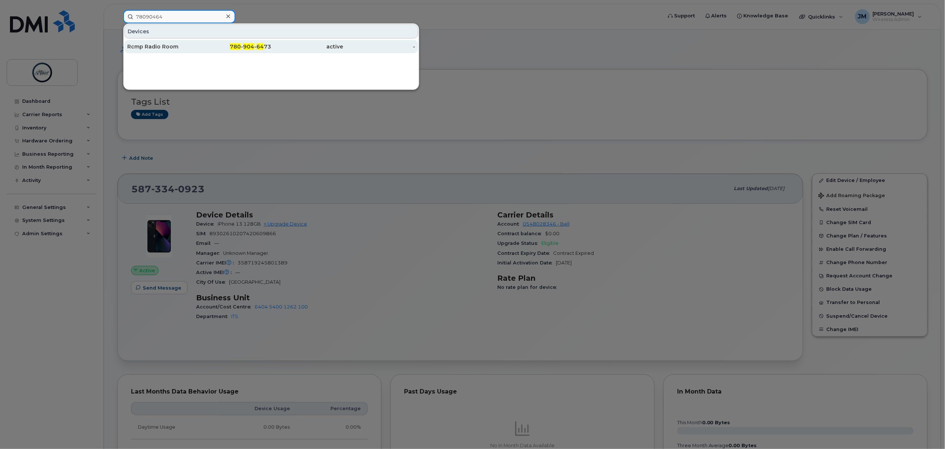
type input "78090464"
click at [206, 50] on div "780 - 904 - 64 73" at bounding box center [236, 46] width 72 height 7
